Goal: Task Accomplishment & Management: Manage account settings

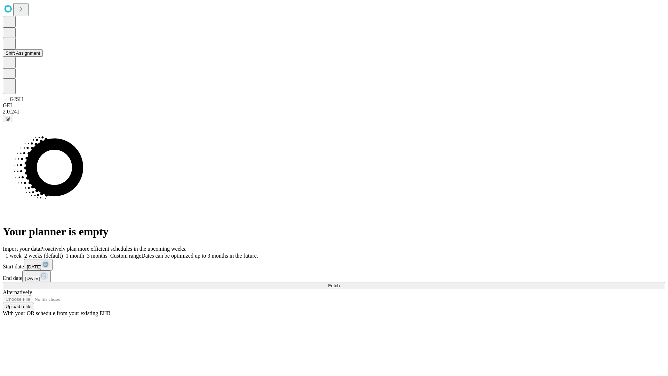
click at [43, 57] on button "Shift Assignment" at bounding box center [23, 52] width 40 height 7
